Goal: Navigation & Orientation: Find specific page/section

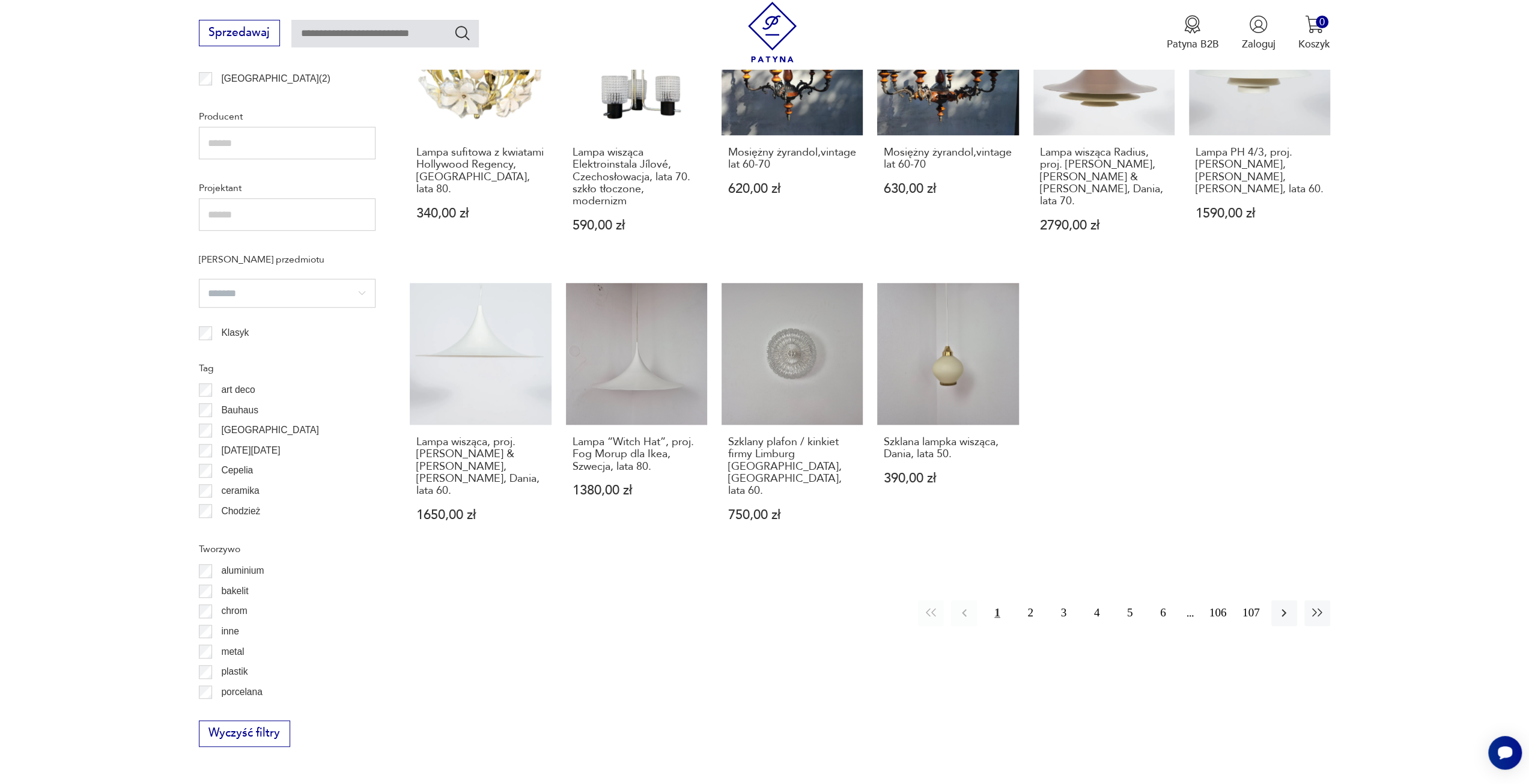
scroll to position [880, 0]
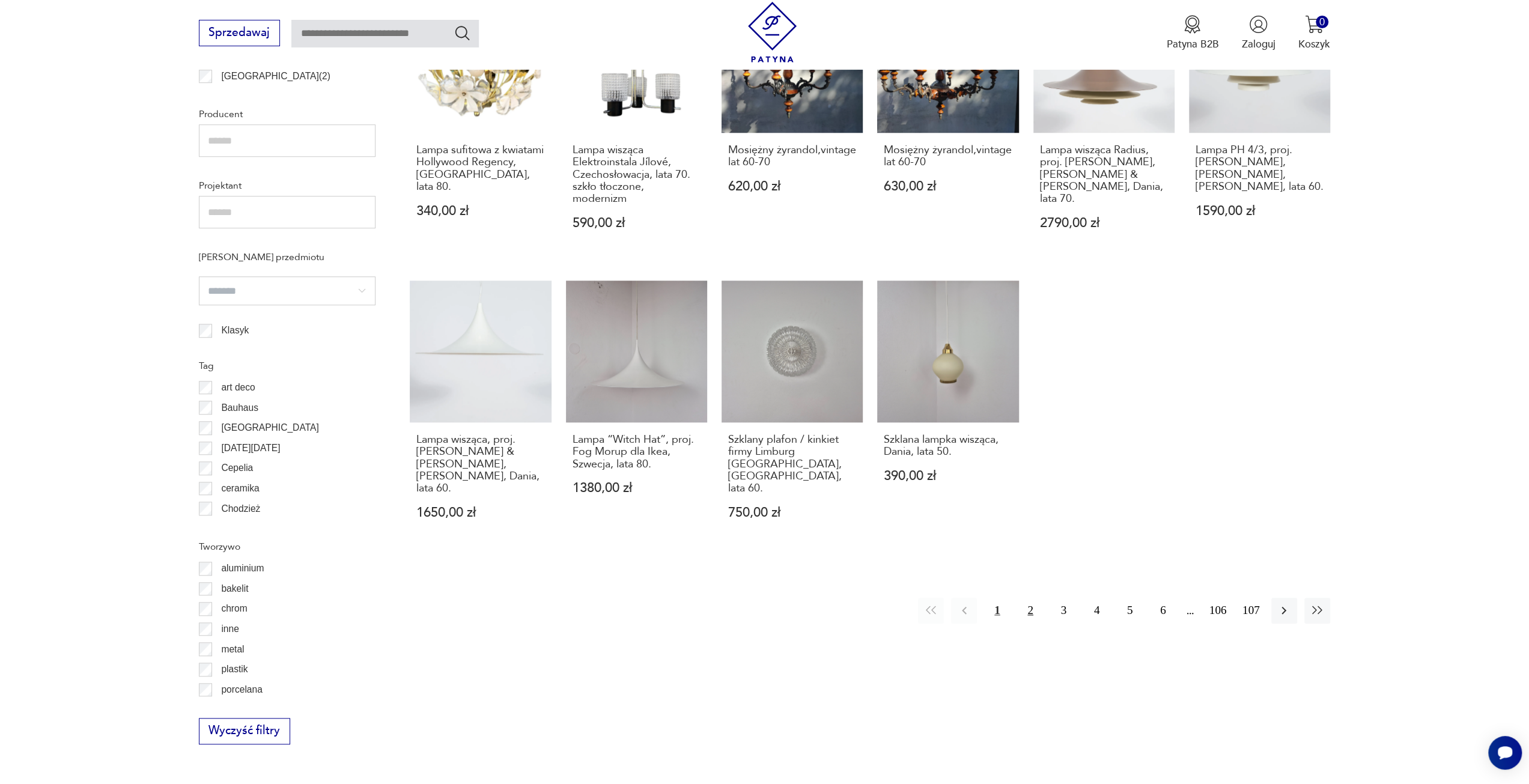
click at [1025, 598] on button "2" at bounding box center [1029, 610] width 26 height 26
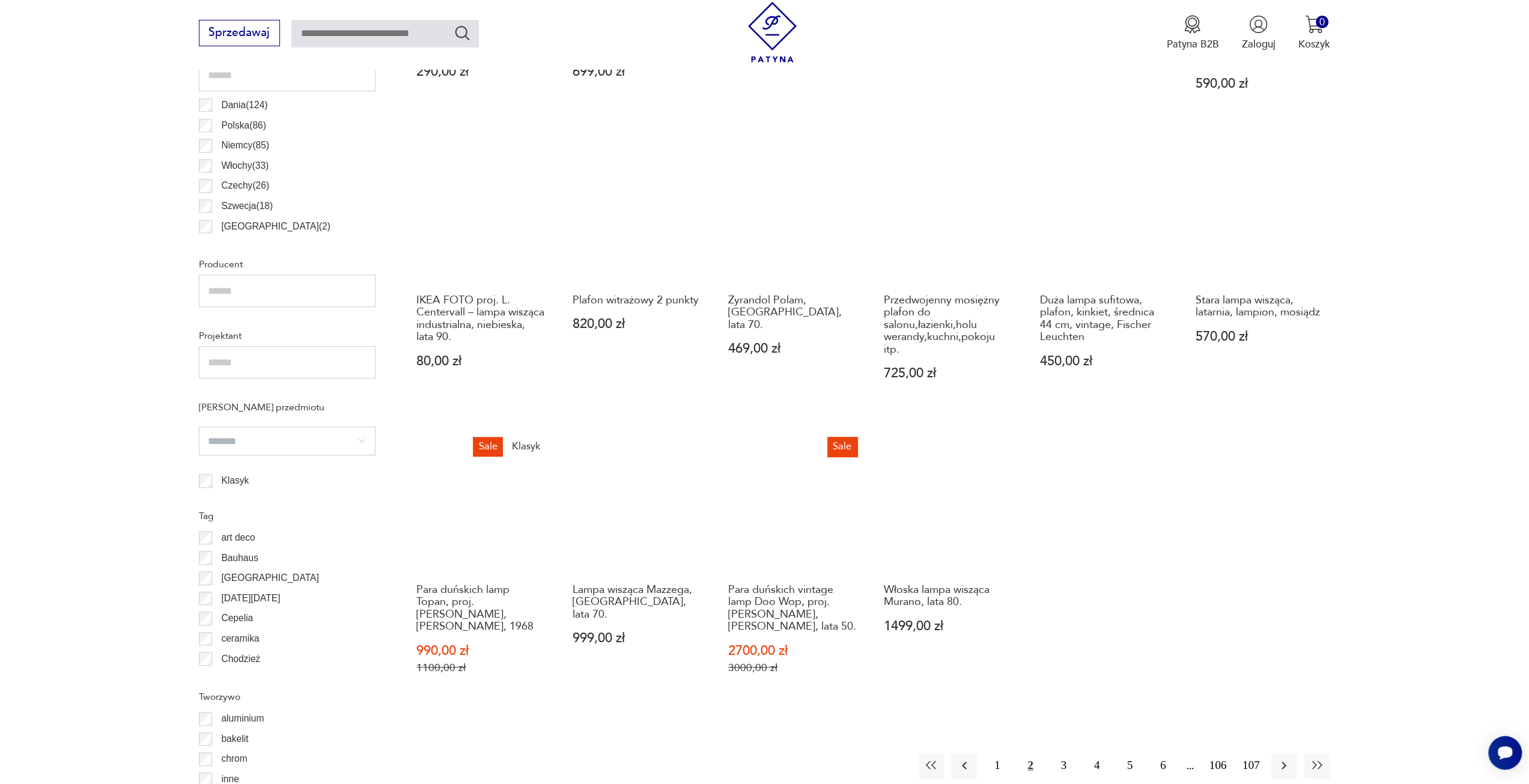
scroll to position [777, 0]
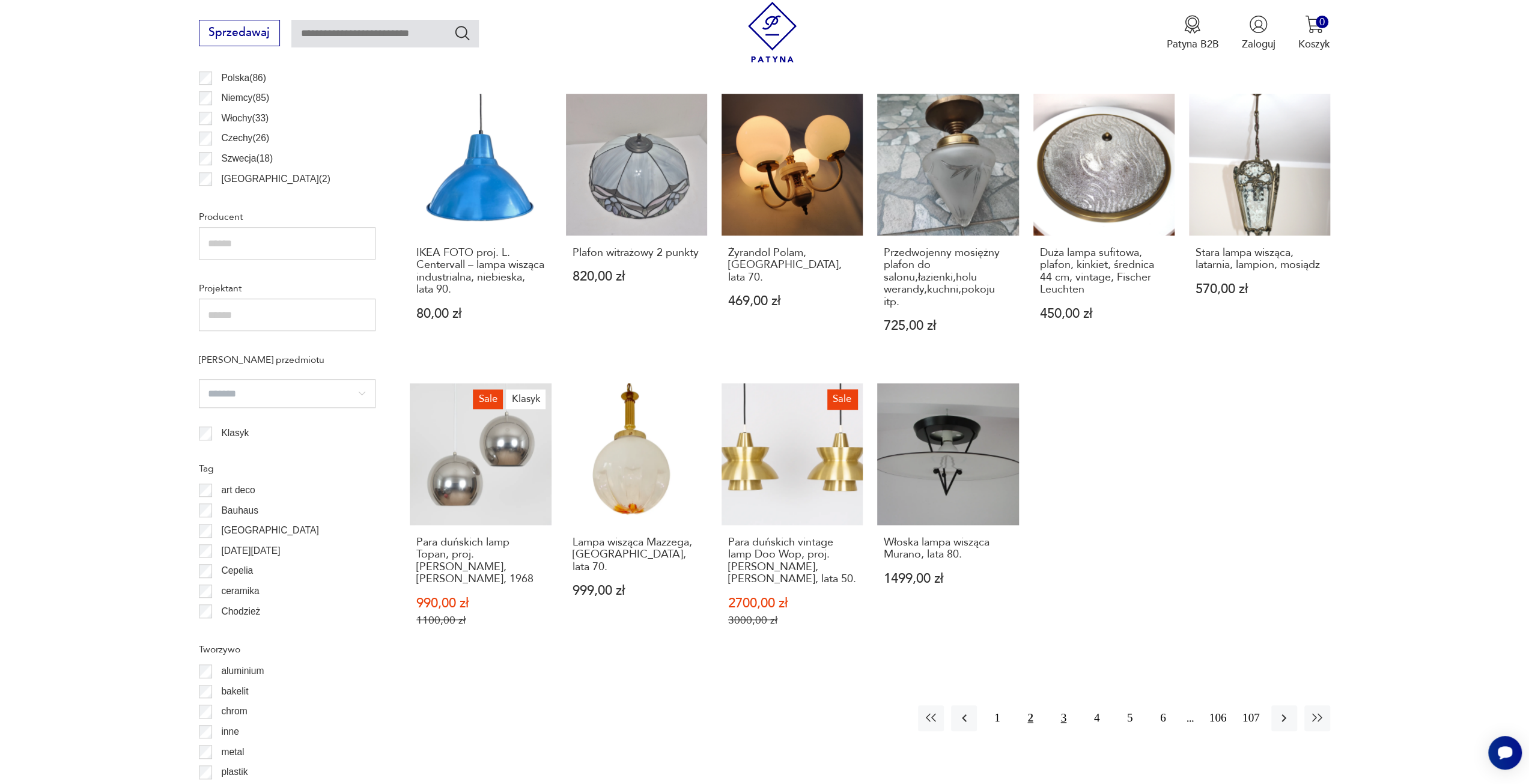
click at [1062, 705] on button "3" at bounding box center [1063, 717] width 26 height 26
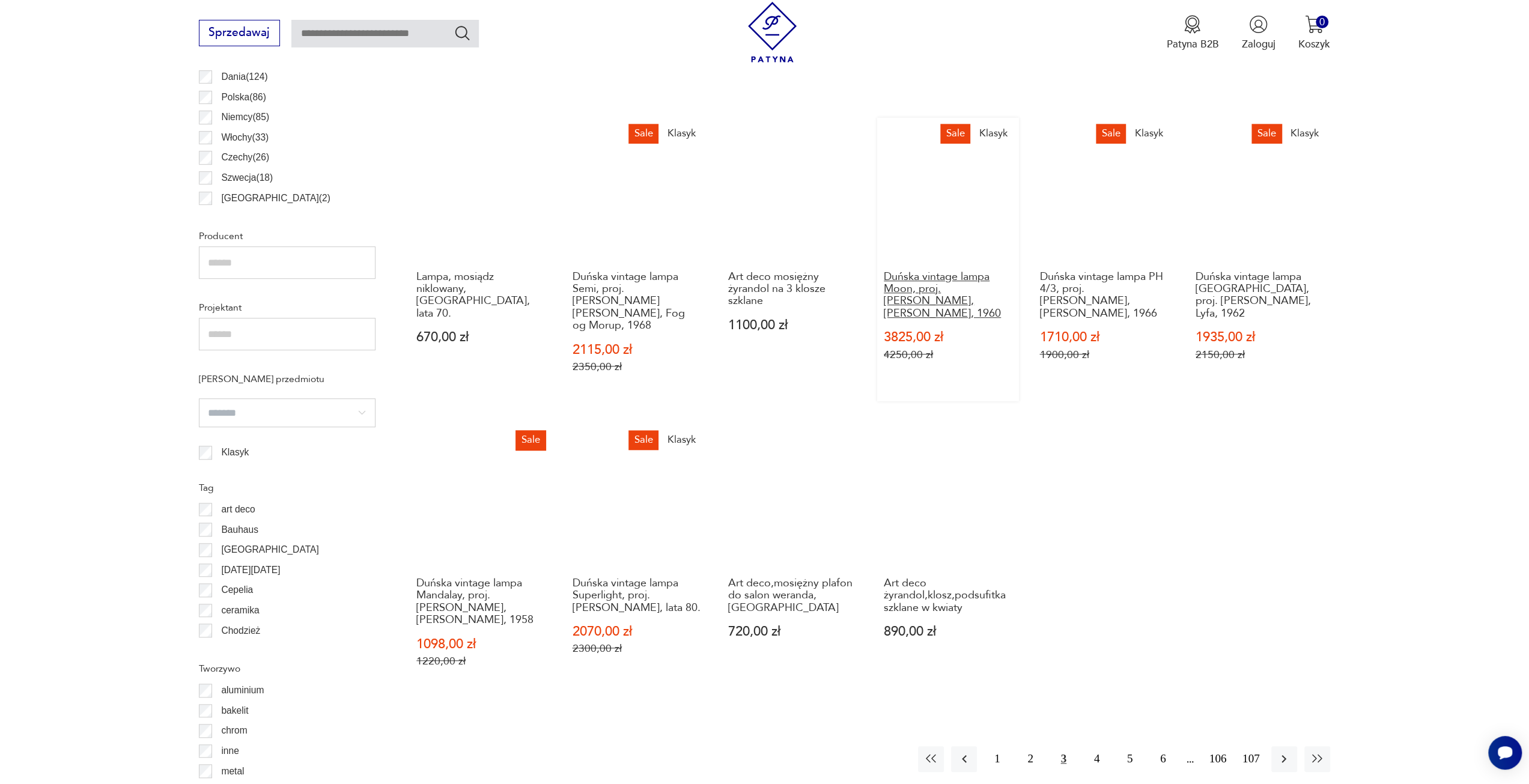
scroll to position [957, 0]
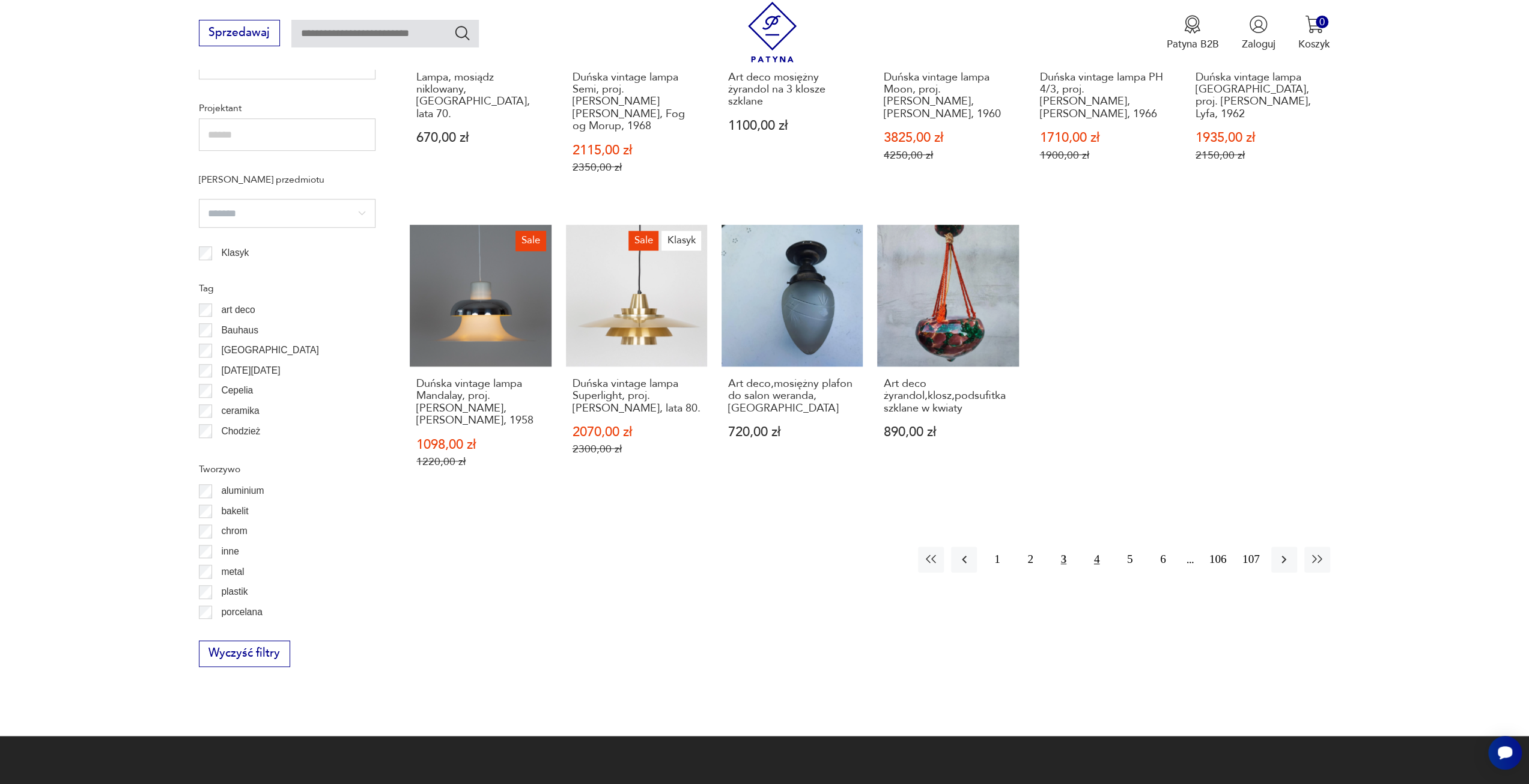
click at [1101, 549] on button "4" at bounding box center [1096, 559] width 26 height 26
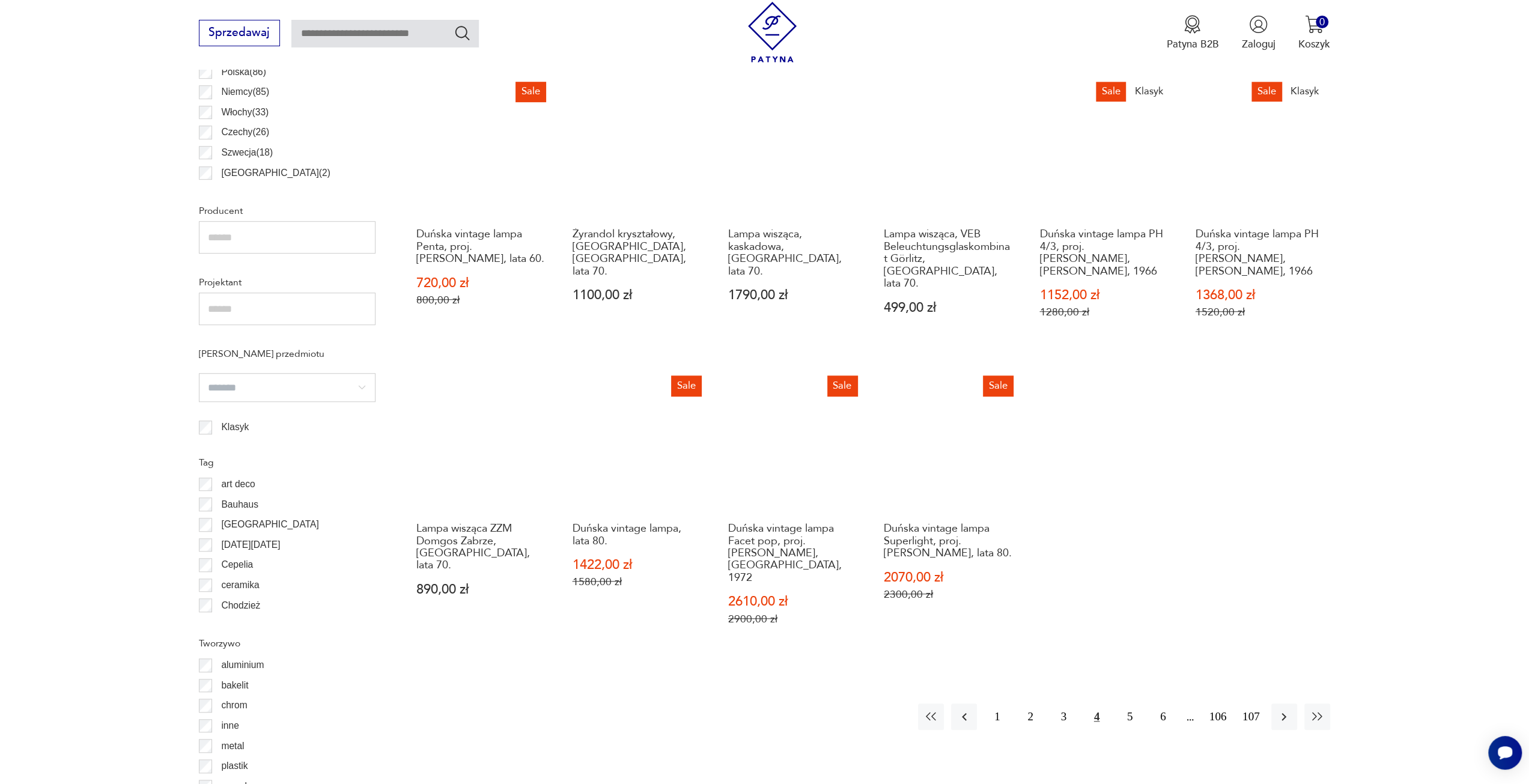
scroll to position [957, 0]
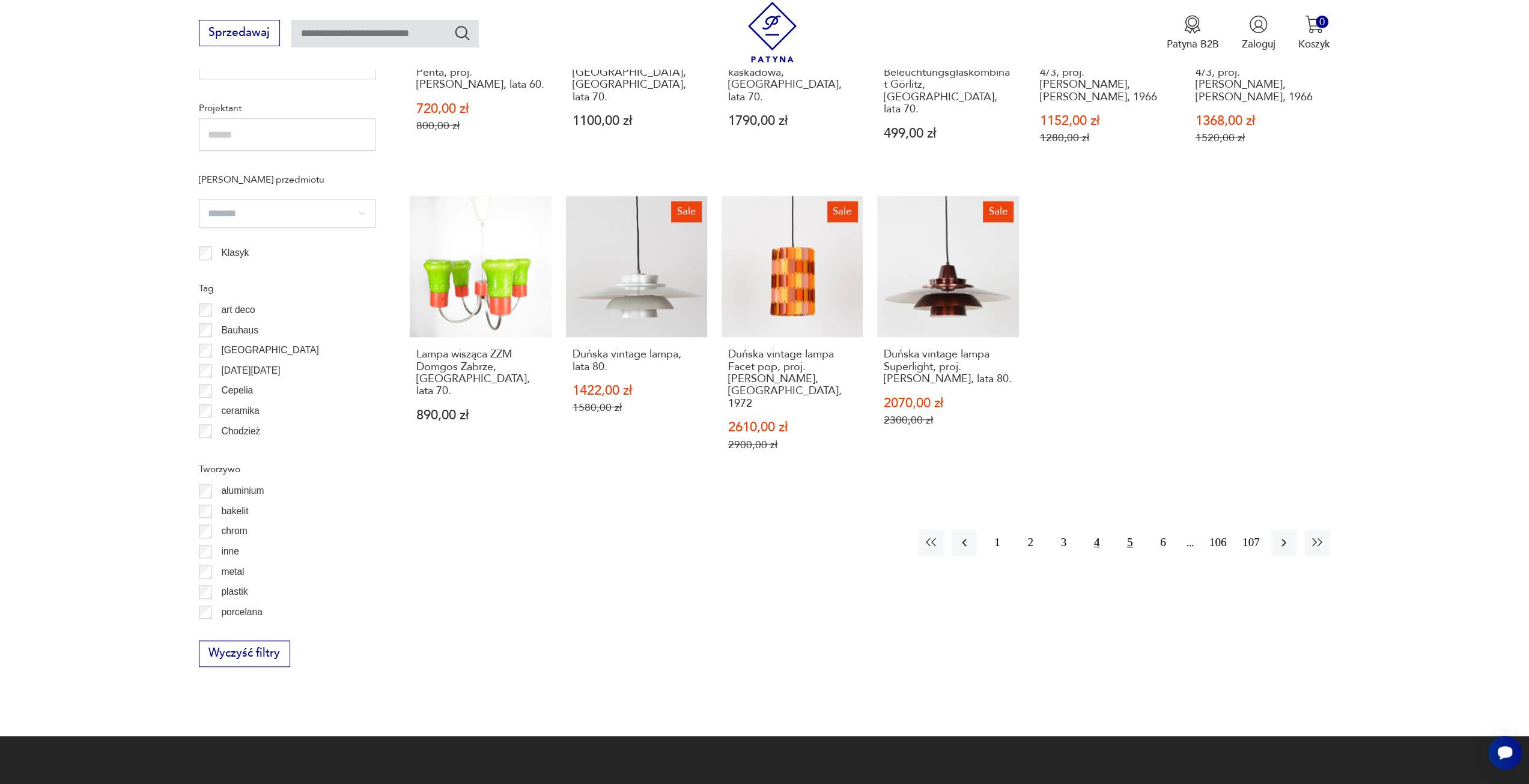
click at [1133, 529] on button "5" at bounding box center [1129, 541] width 26 height 26
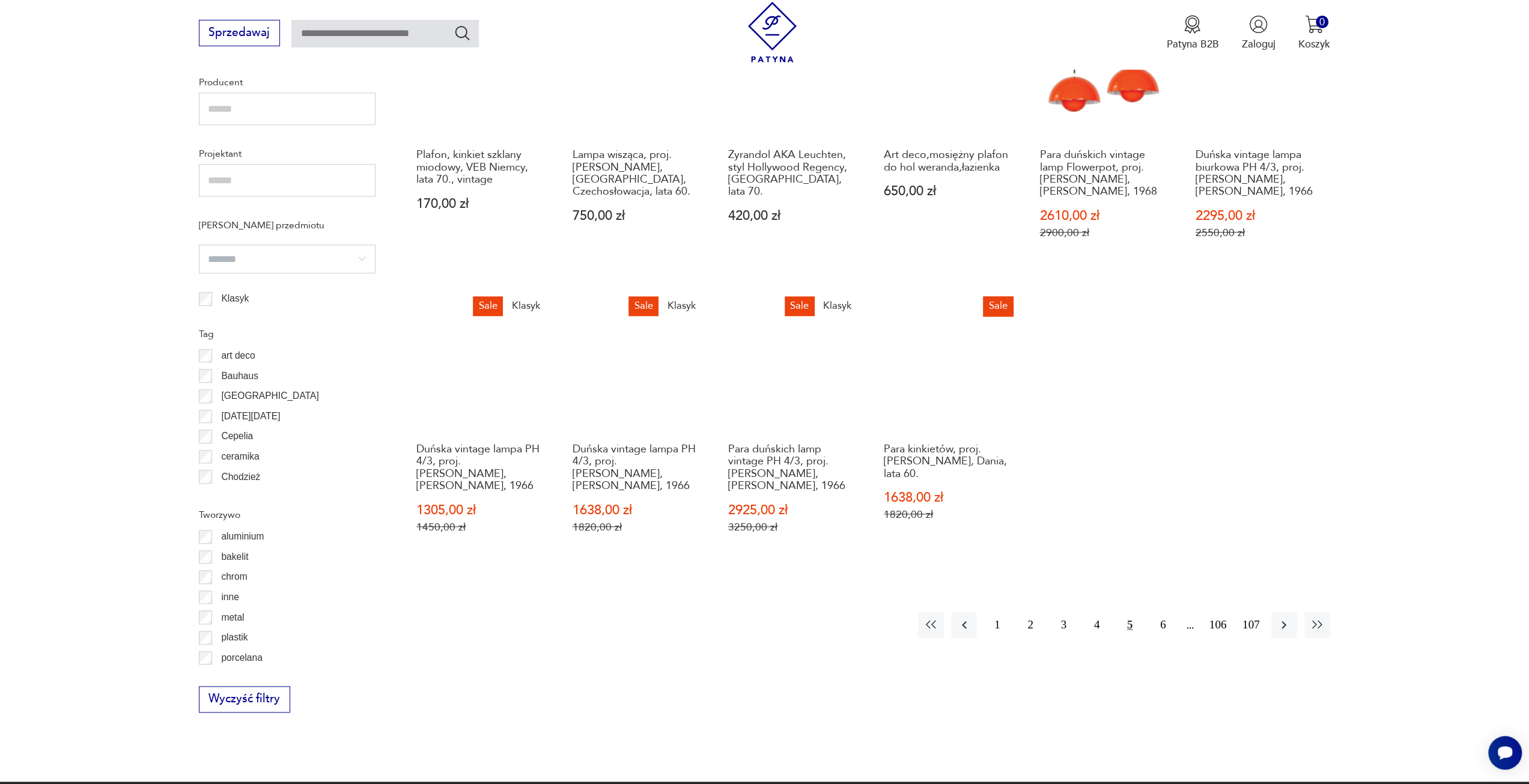
scroll to position [1017, 0]
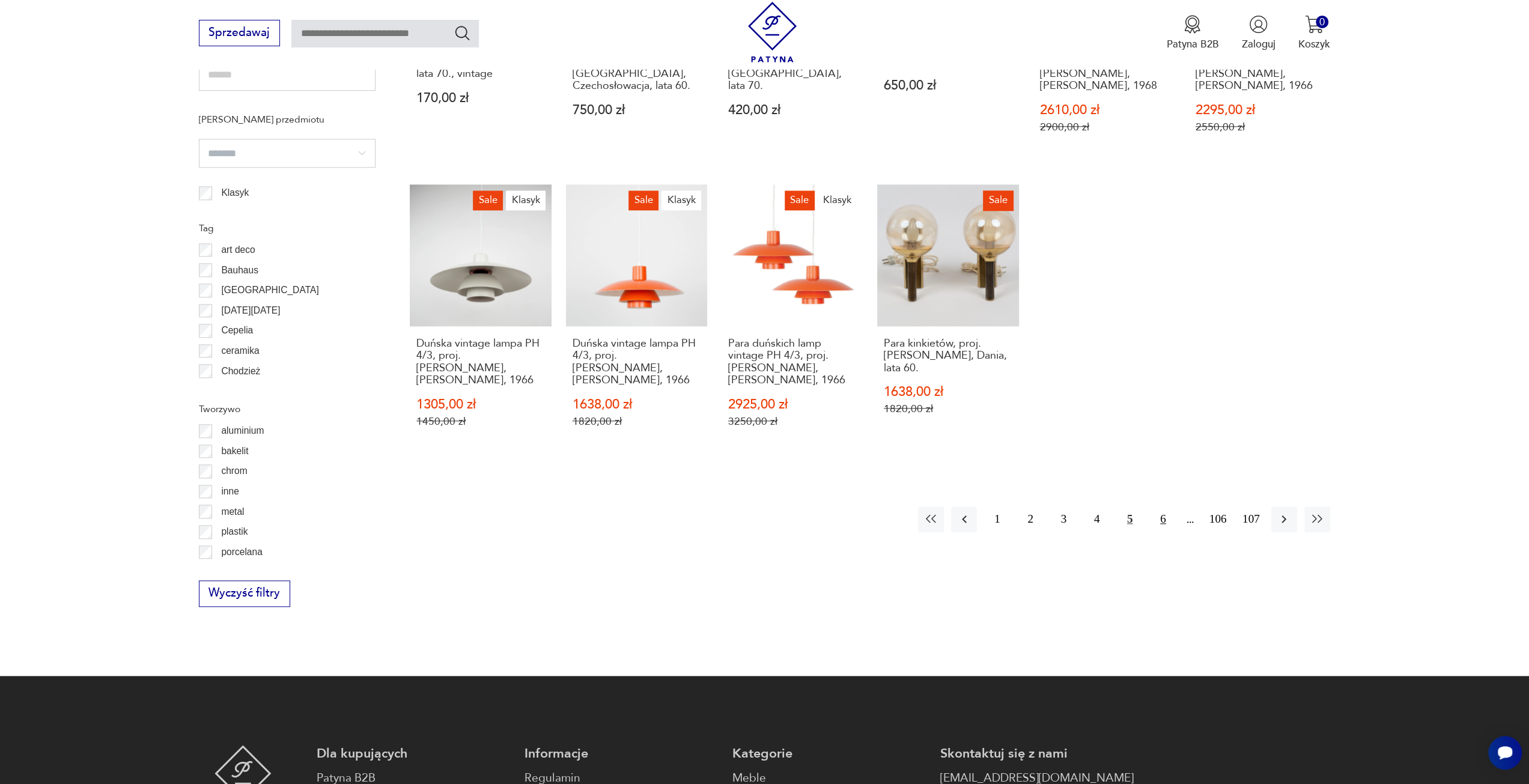
click at [1158, 506] on button "6" at bounding box center [1162, 518] width 26 height 26
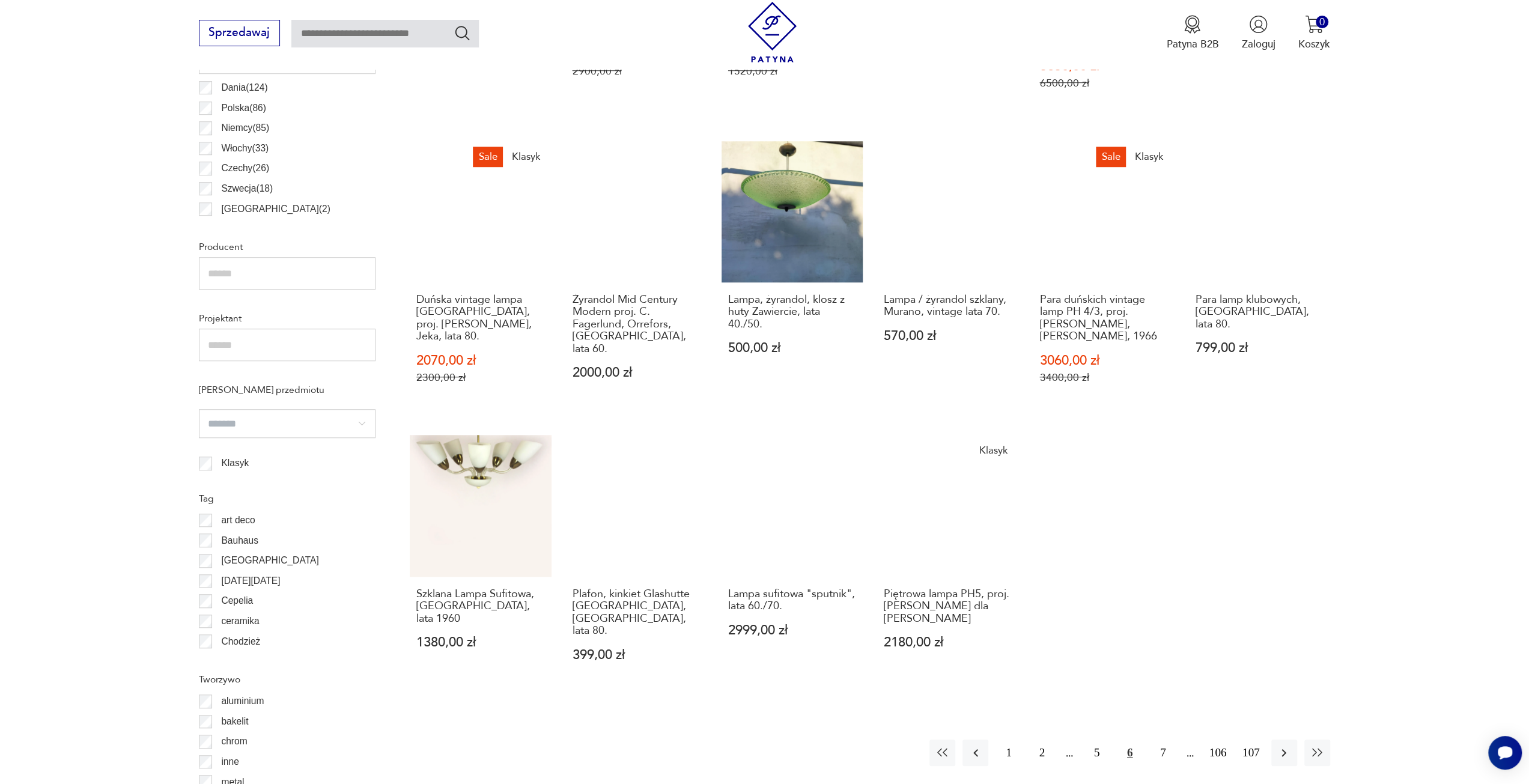
scroll to position [957, 0]
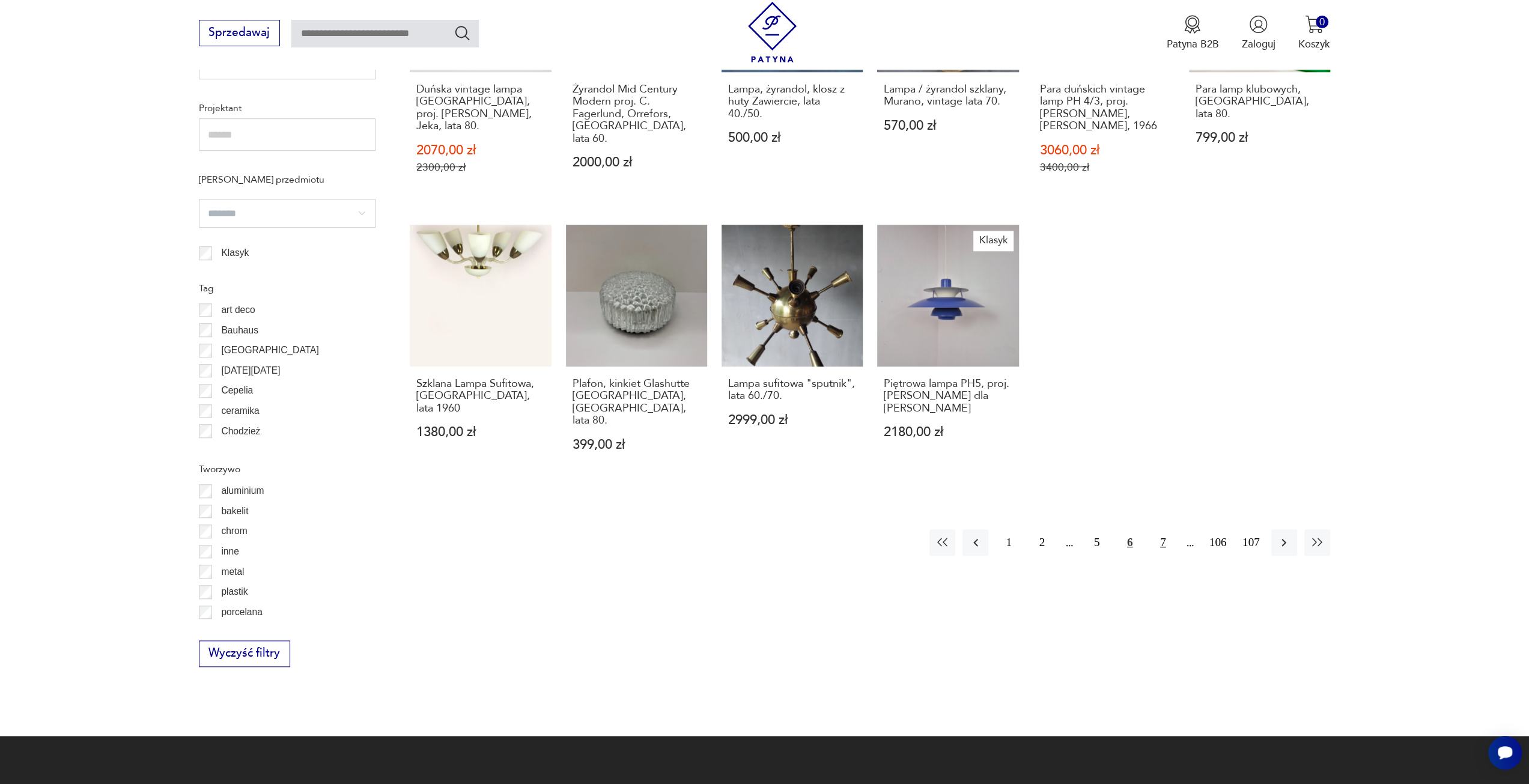
click at [1164, 529] on button "7" at bounding box center [1162, 541] width 26 height 26
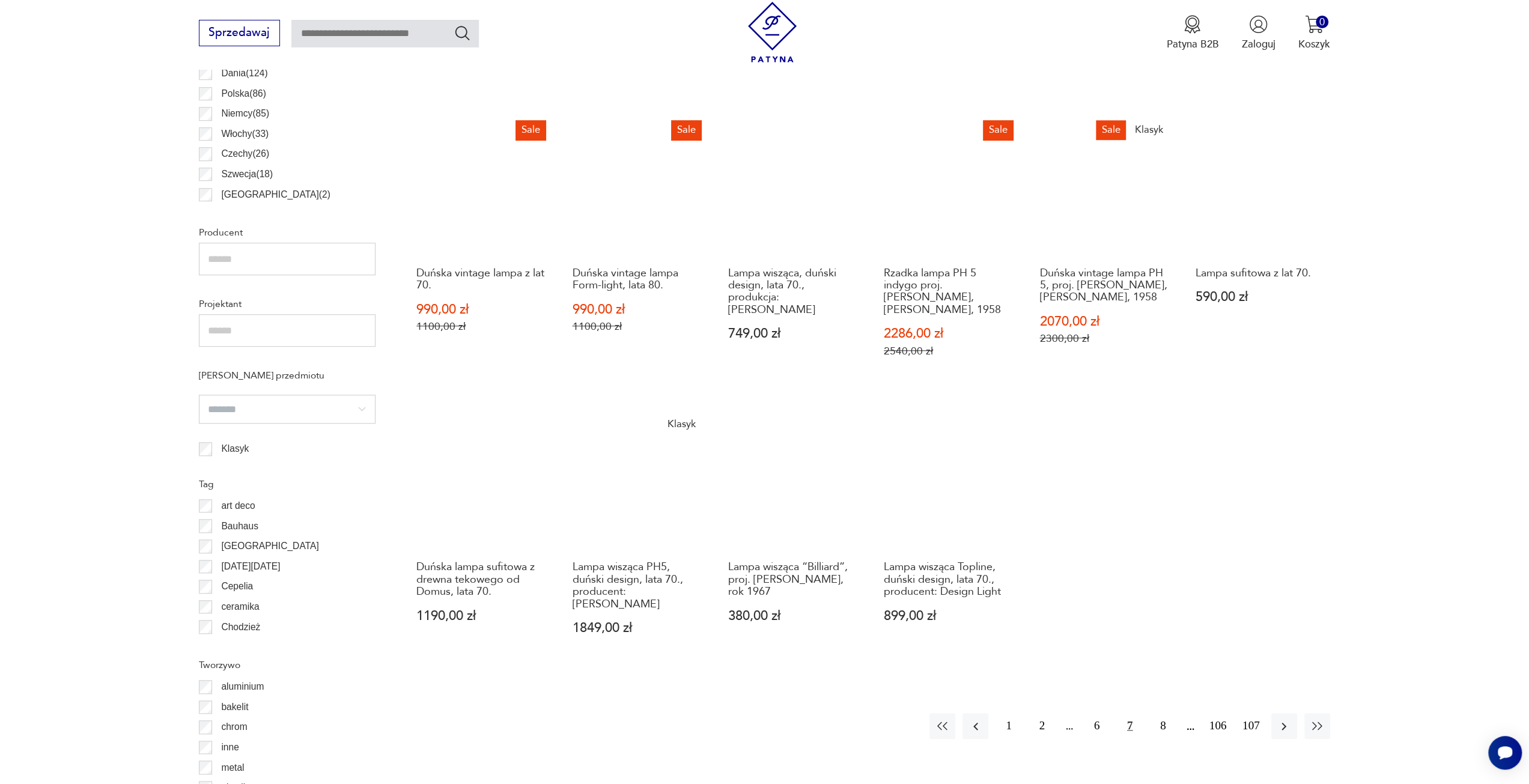
scroll to position [837, 0]
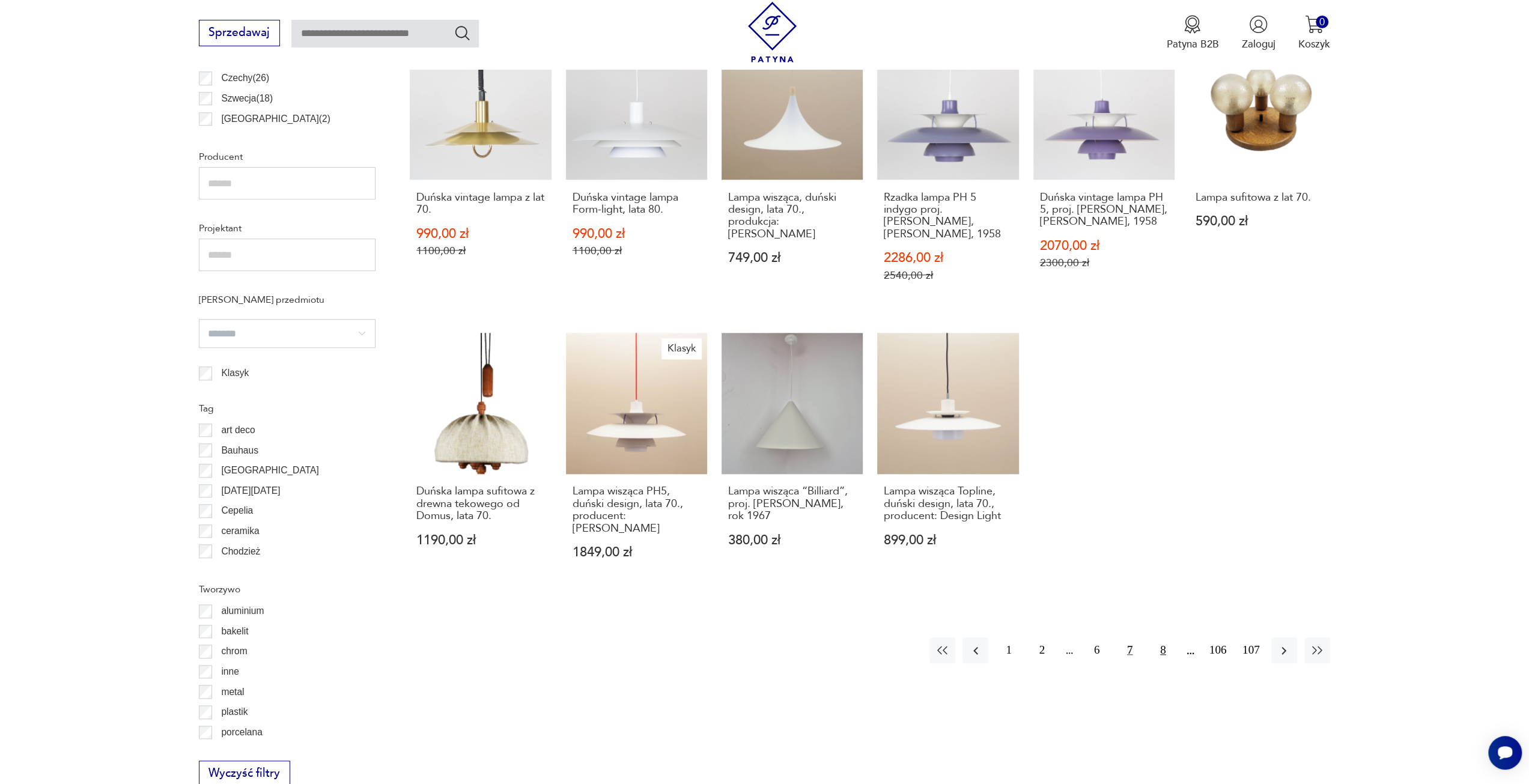
click at [1167, 640] on button "8" at bounding box center [1162, 650] width 26 height 26
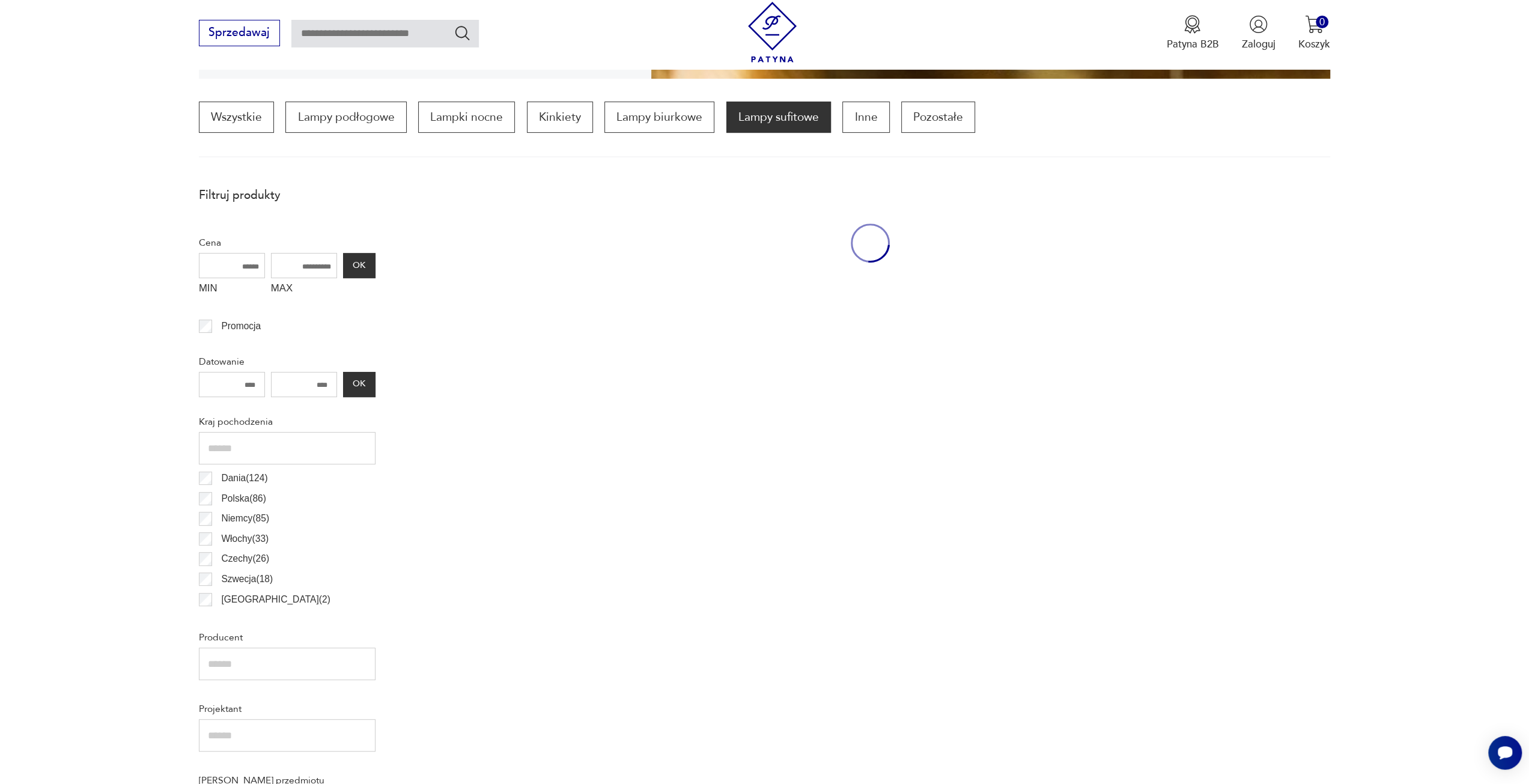
scroll to position [357, 0]
